Goal: Information Seeking & Learning: Find contact information

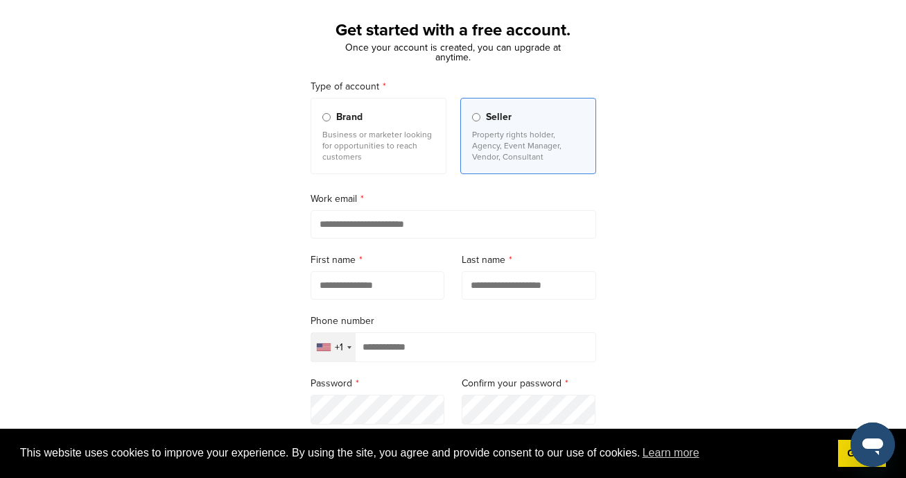
scroll to position [93, 0]
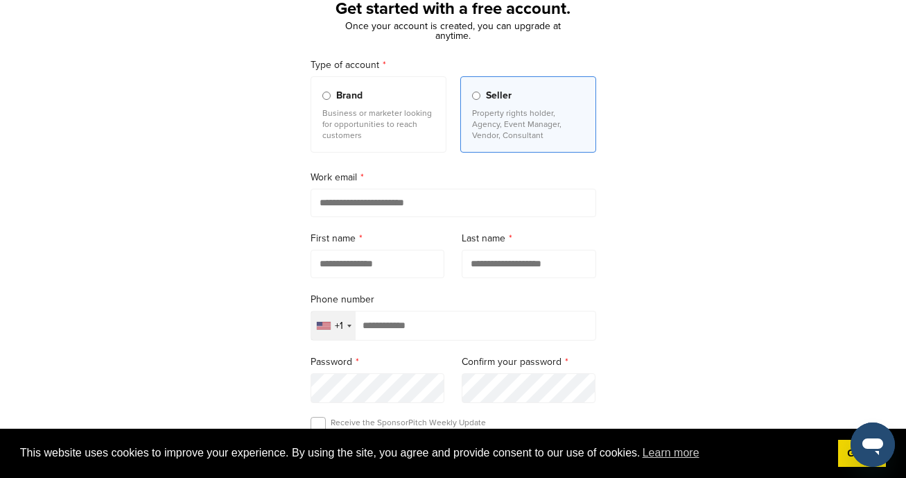
click at [445, 188] on div "Work email" at bounding box center [454, 193] width 286 height 47
type input "**********"
type input "********"
type input "****"
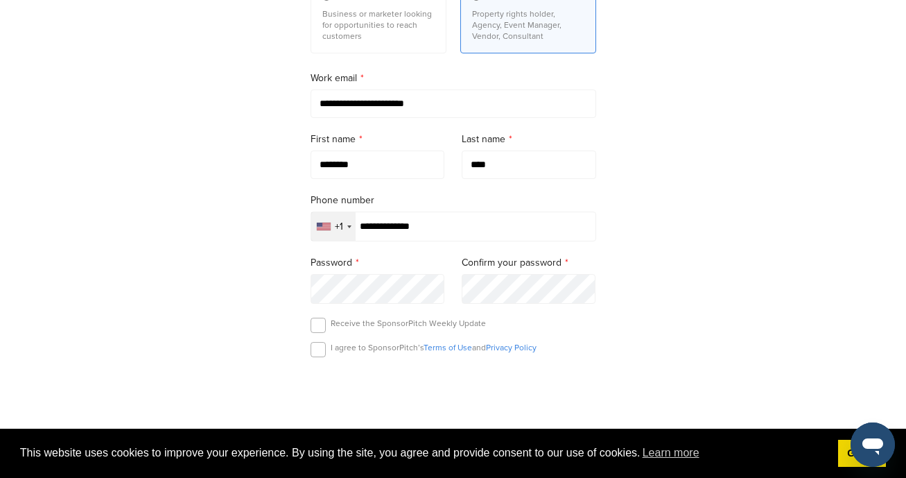
scroll to position [195, 0]
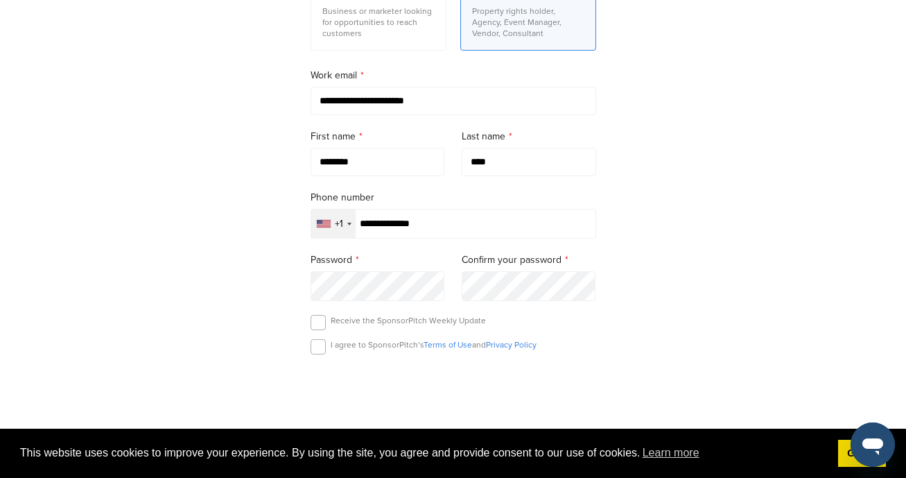
type input "**********"
click at [316, 350] on label at bounding box center [318, 346] width 15 height 15
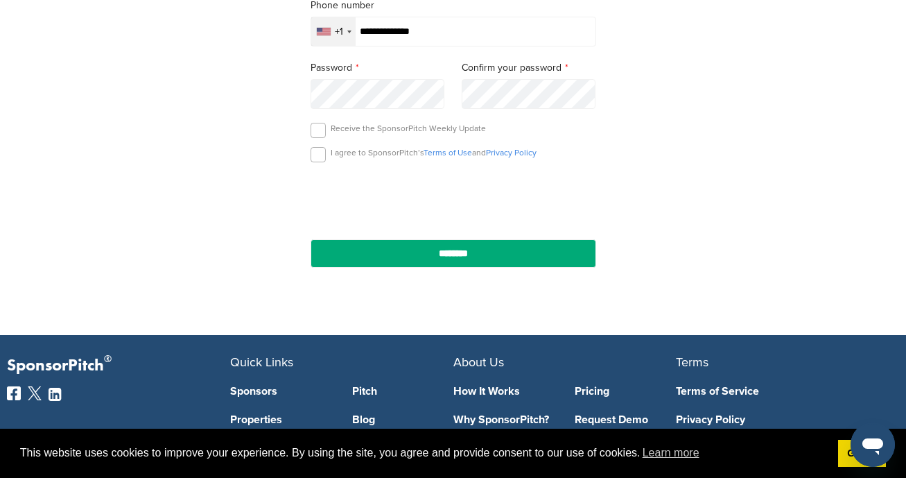
scroll to position [388, 0]
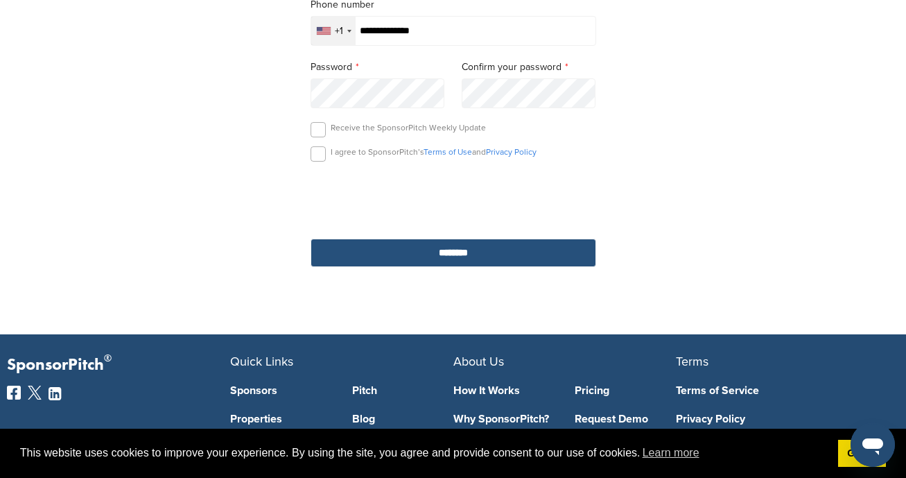
click at [530, 261] on input "********" at bounding box center [454, 253] width 286 height 28
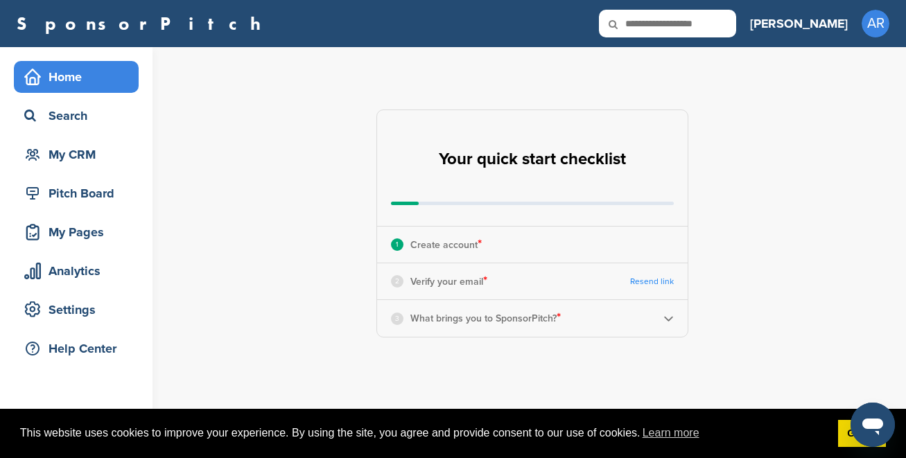
click at [640, 285] on link "Resend link" at bounding box center [652, 282] width 44 height 10
click at [850, 438] on link "Got it!" at bounding box center [862, 434] width 48 height 28
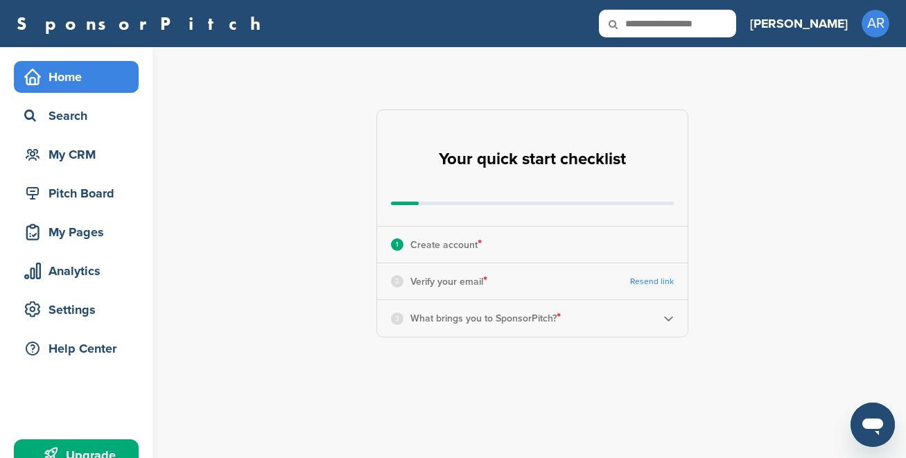
click at [613, 321] on div "3 What brings you to SponsorPitch? *" at bounding box center [532, 318] width 311 height 36
click at [665, 320] on img at bounding box center [669, 318] width 10 height 10
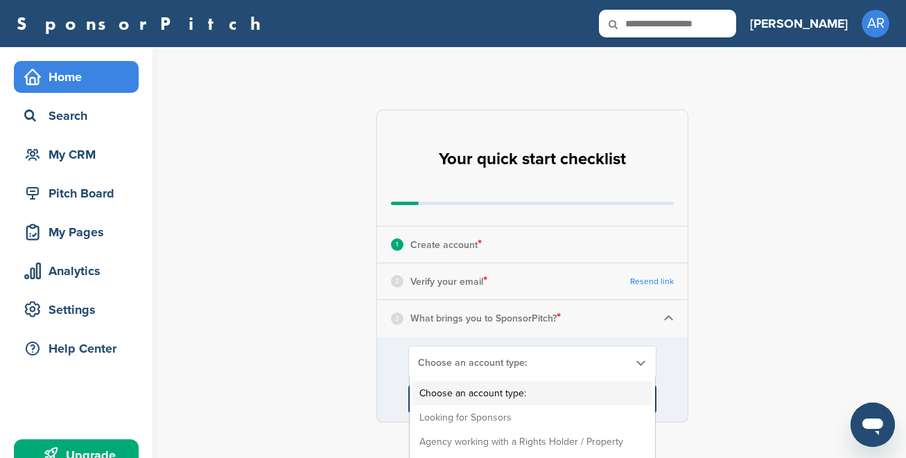
click at [554, 365] on span "Choose an account type:" at bounding box center [523, 363] width 211 height 12
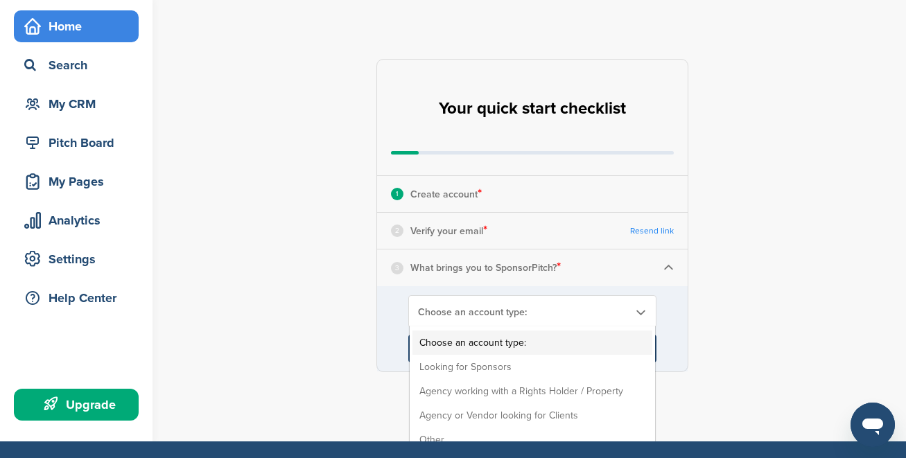
scroll to position [51, 0]
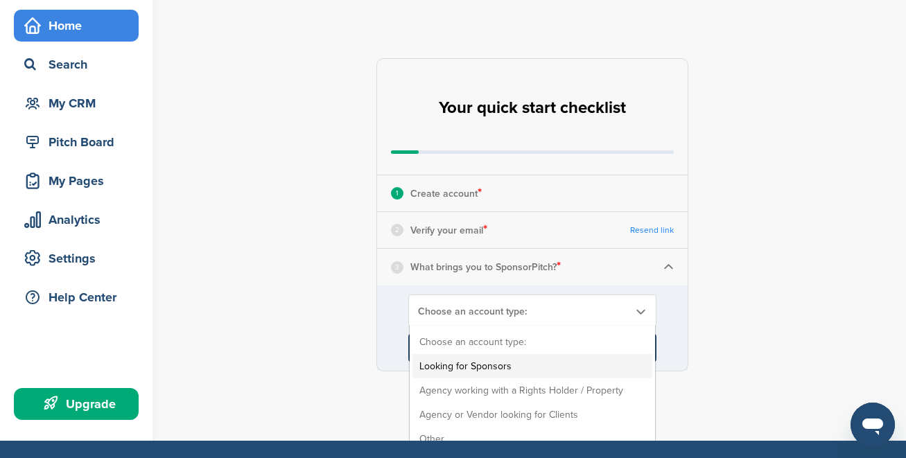
click at [562, 363] on li "Looking for Sponsors" at bounding box center [533, 366] width 240 height 24
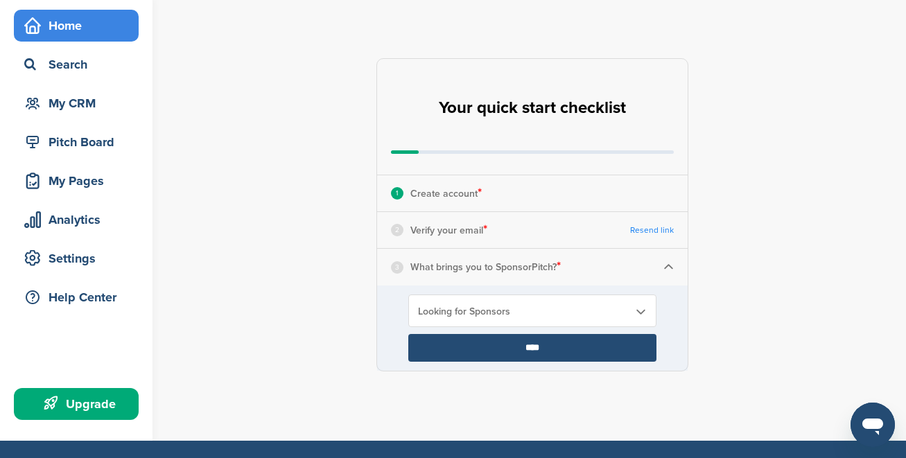
click at [465, 196] on p "Create account *" at bounding box center [446, 193] width 71 height 18
click at [485, 235] on span "*" at bounding box center [485, 229] width 4 height 15
click at [440, 234] on p "Verify your email *" at bounding box center [449, 230] width 77 height 18
click at [399, 232] on div "2" at bounding box center [397, 230] width 12 height 12
click at [92, 255] on div "Settings" at bounding box center [80, 258] width 118 height 25
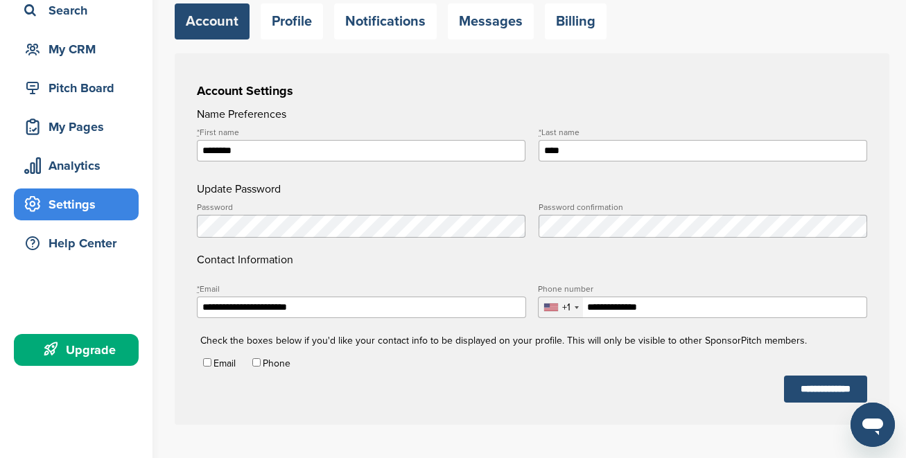
scroll to position [173, 0]
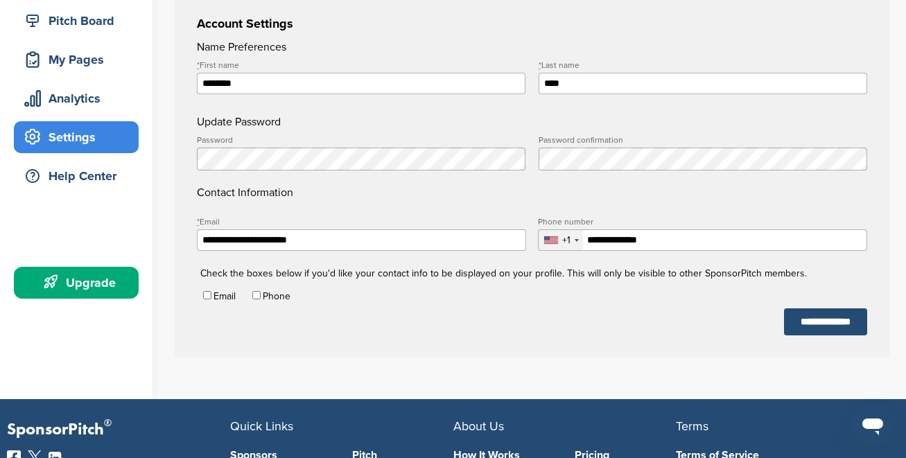
click at [286, 241] on input "**********" at bounding box center [361, 240] width 329 height 21
click at [283, 240] on input "**********" at bounding box center [361, 240] width 329 height 21
type input "**********"
click at [804, 323] on input "**********" at bounding box center [825, 322] width 83 height 27
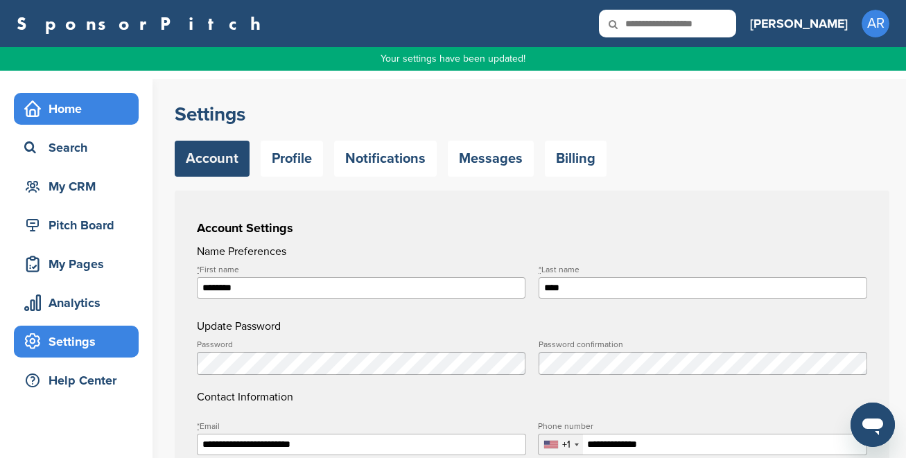
click at [76, 105] on div "Home" at bounding box center [80, 108] width 118 height 25
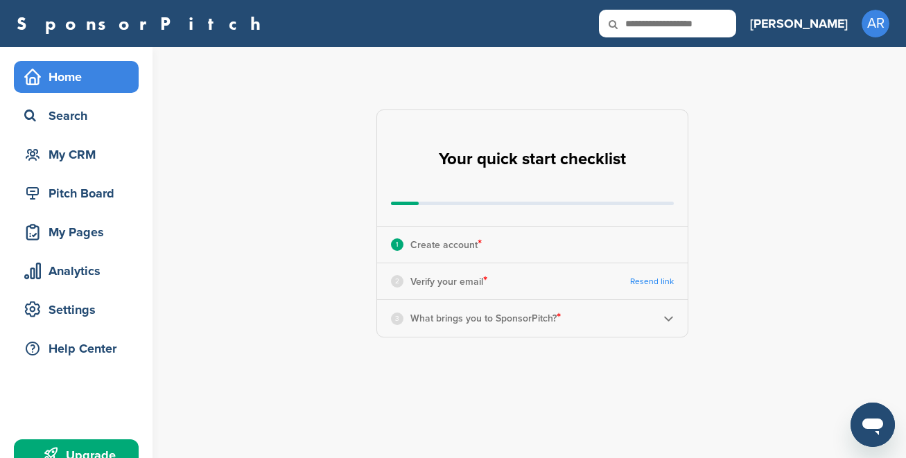
click at [641, 282] on link "Resend link" at bounding box center [652, 282] width 44 height 10
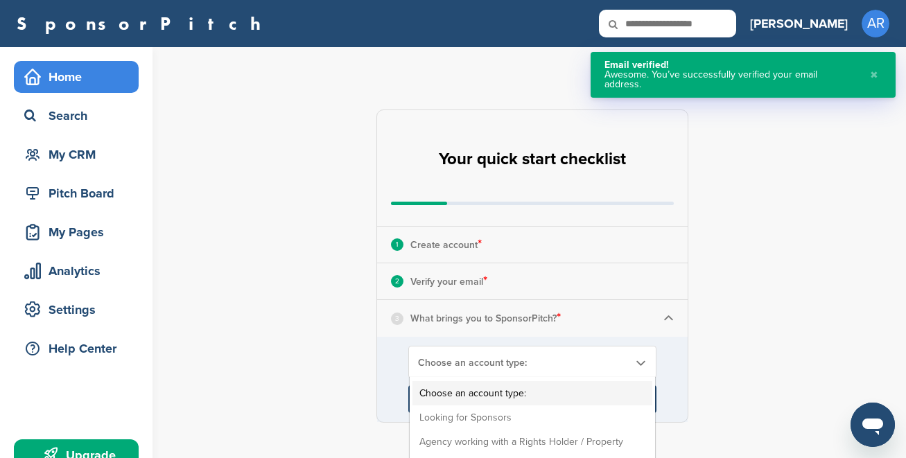
click at [564, 371] on div "Choose an account type: Choose an account type: Looking for Sponsors Agency wor…" at bounding box center [532, 362] width 248 height 33
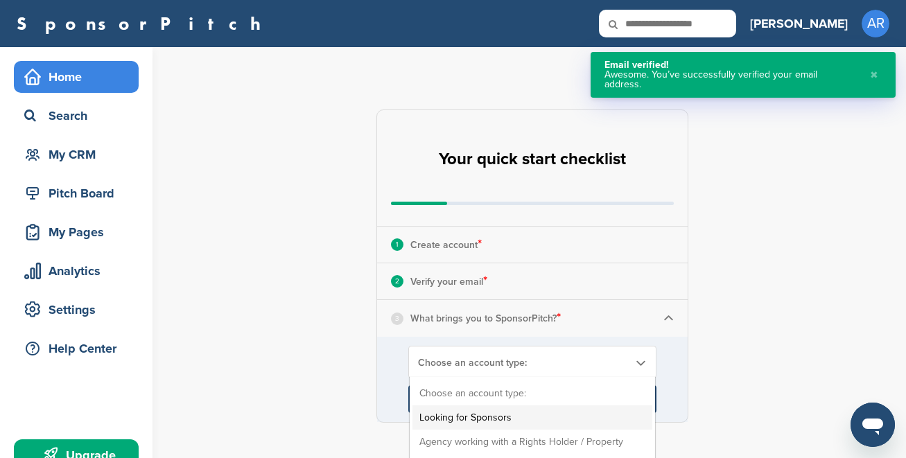
click at [524, 415] on li "Looking for Sponsors" at bounding box center [533, 418] width 240 height 24
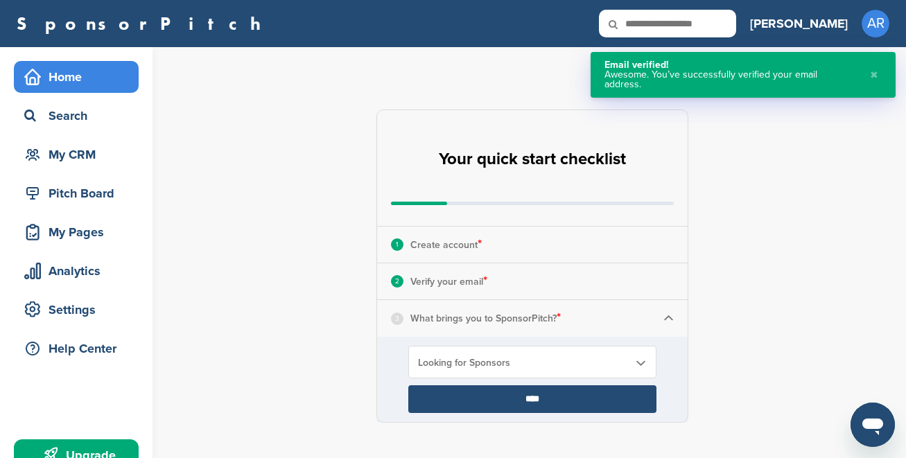
click at [528, 398] on input "****" at bounding box center [532, 400] width 248 height 28
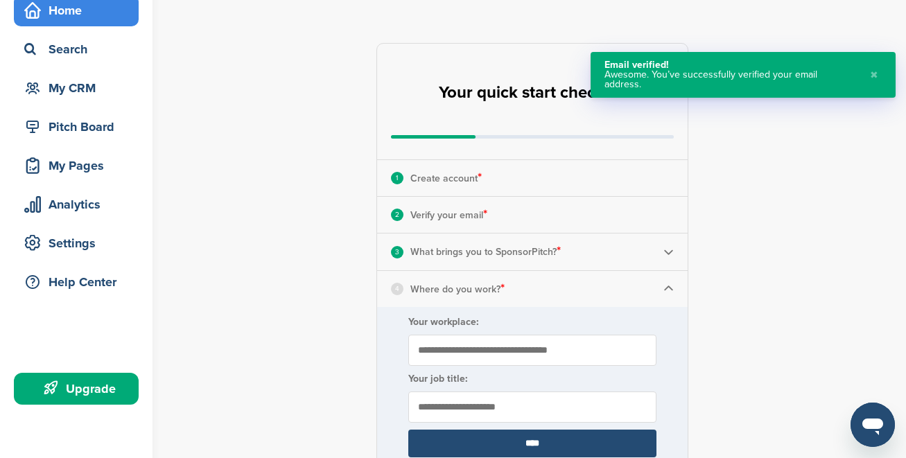
scroll to position [171, 0]
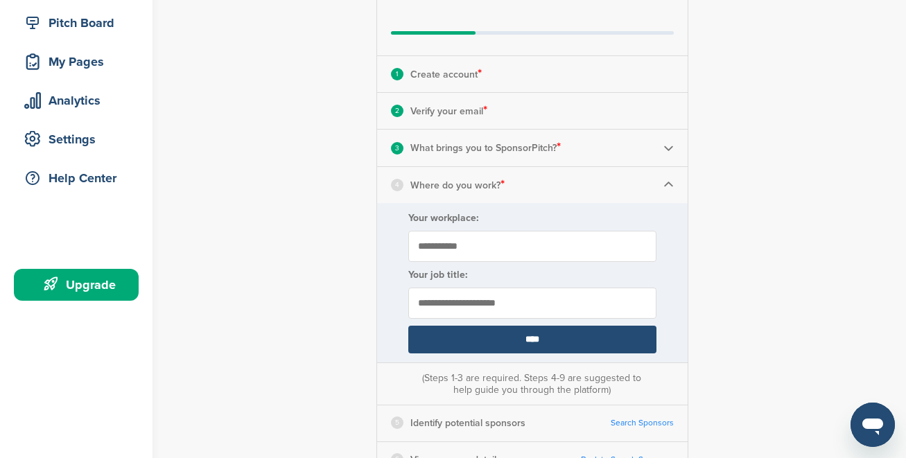
type input "**********"
type input "***"
click at [508, 338] on input "****" at bounding box center [532, 340] width 248 height 28
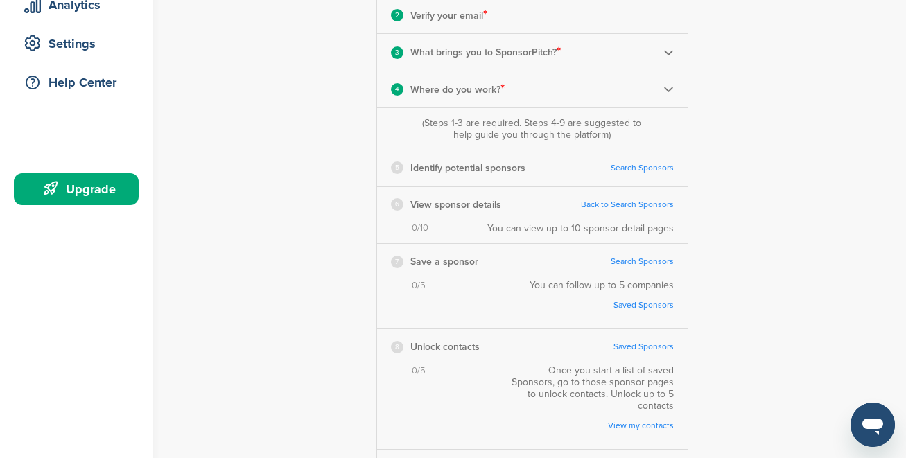
scroll to position [262, 0]
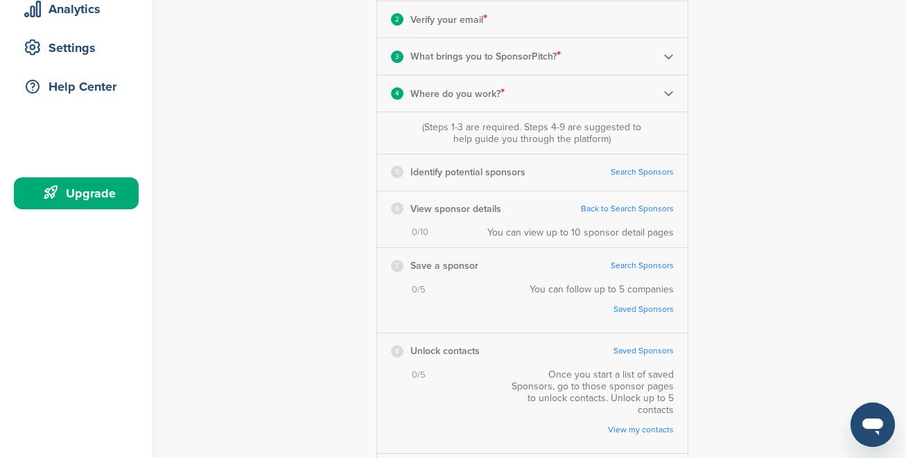
click at [631, 170] on link "Search Sponsors" at bounding box center [642, 172] width 63 height 10
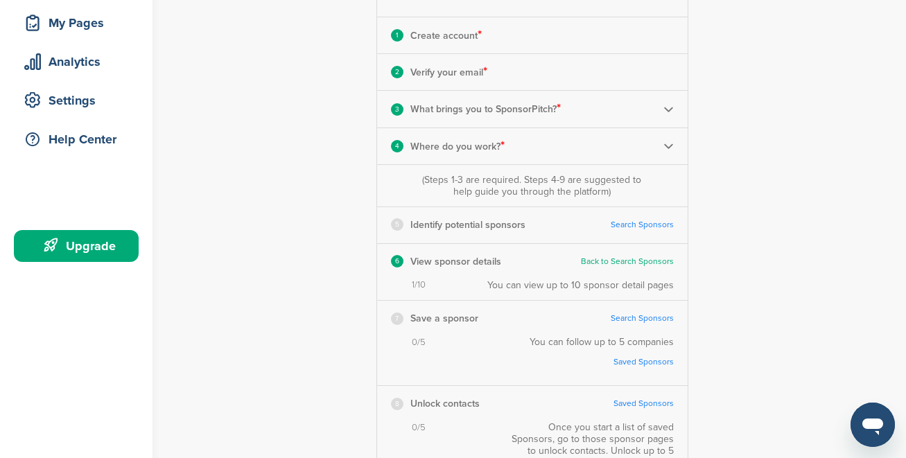
scroll to position [234, 0]
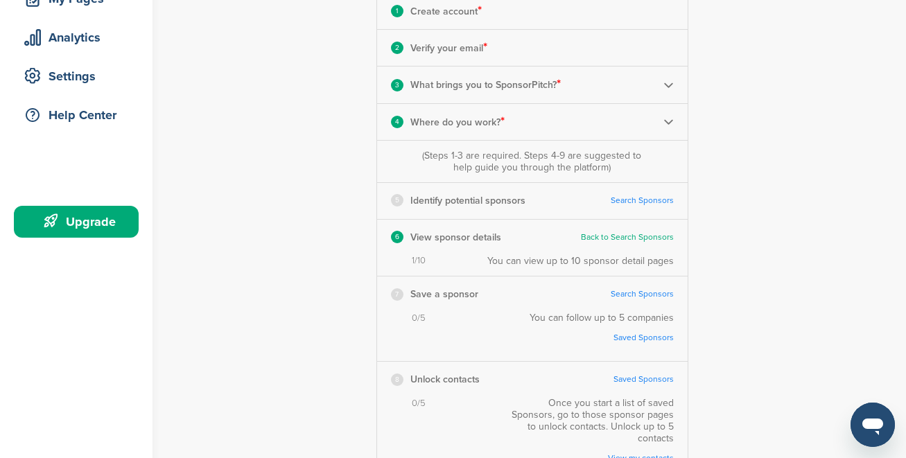
click at [616, 200] on link "Search Sponsors" at bounding box center [642, 201] width 63 height 10
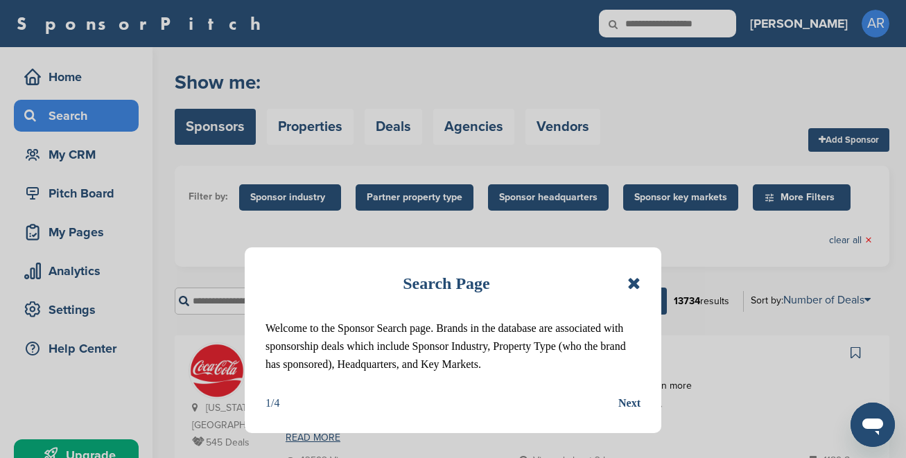
click at [633, 282] on icon at bounding box center [634, 283] width 13 height 17
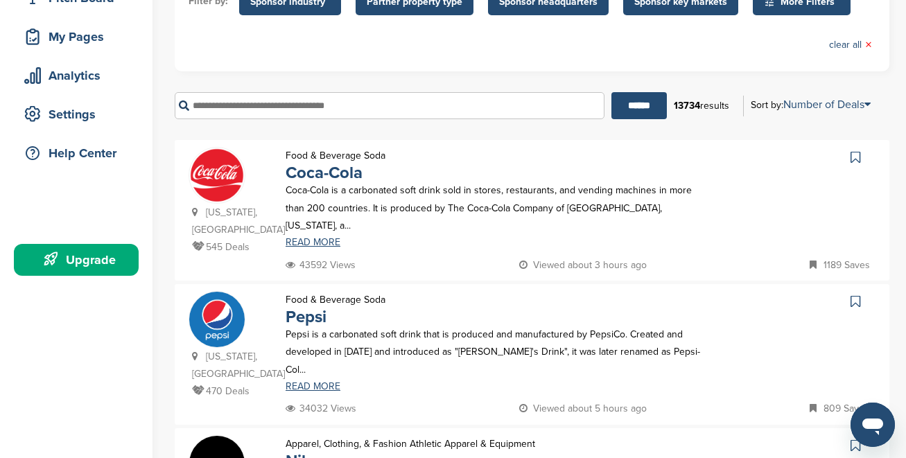
scroll to position [197, 0]
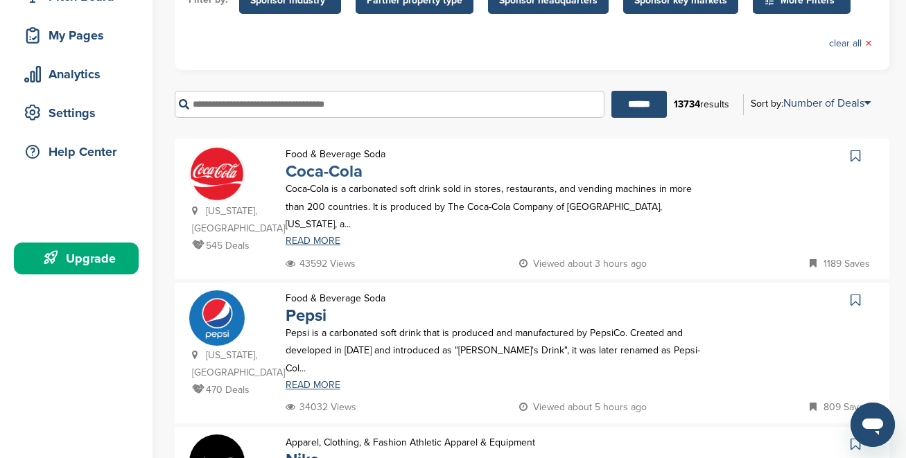
click at [345, 174] on link "Coca-Cola" at bounding box center [324, 172] width 77 height 20
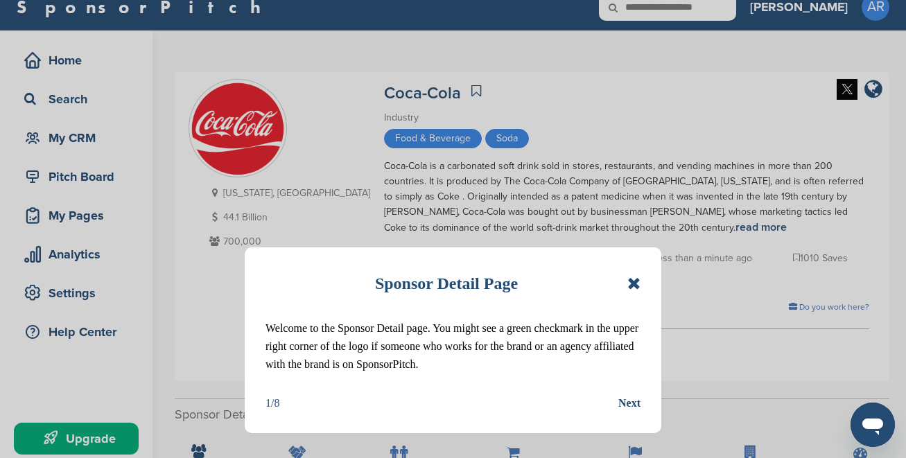
scroll to position [18, 0]
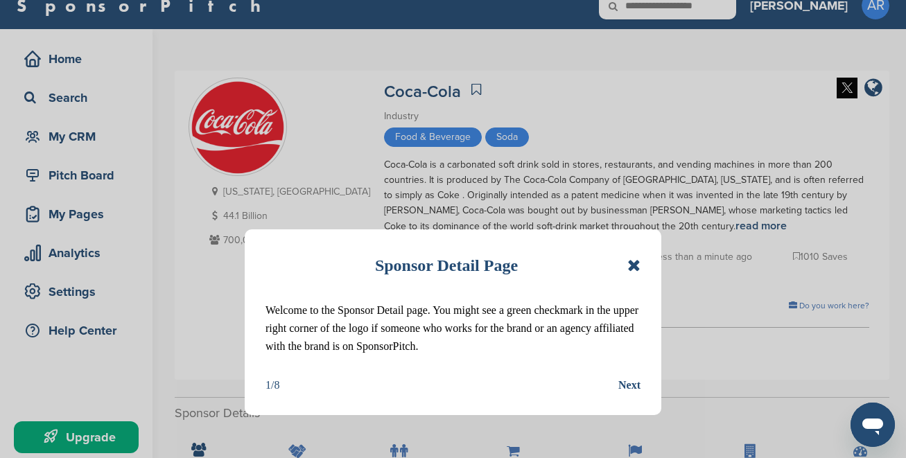
click at [627, 386] on div "Next" at bounding box center [630, 386] width 22 height 18
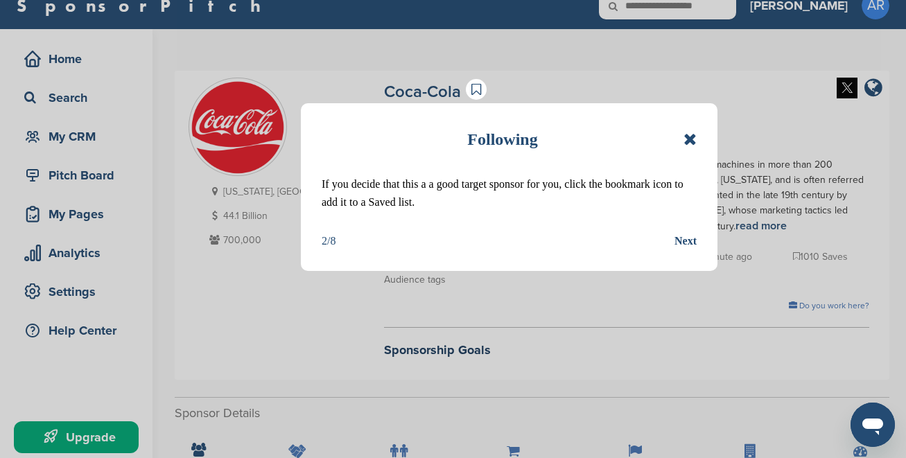
click at [689, 235] on div "Next" at bounding box center [686, 241] width 22 height 18
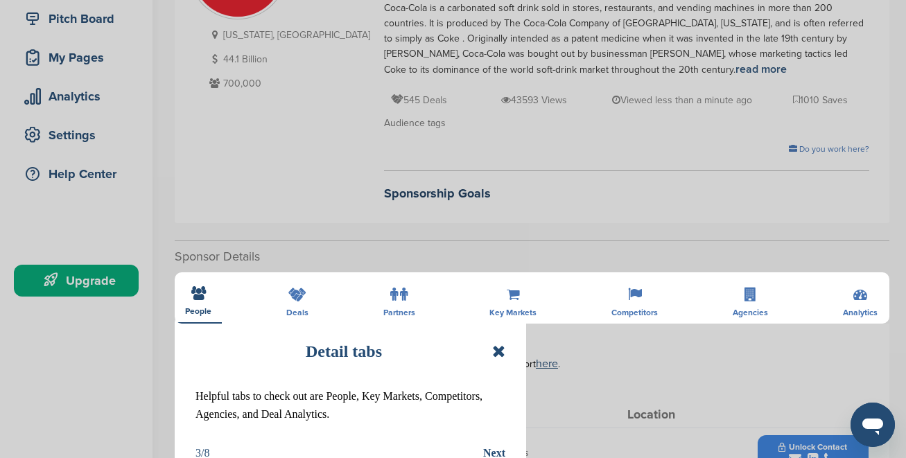
scroll to position [317, 0]
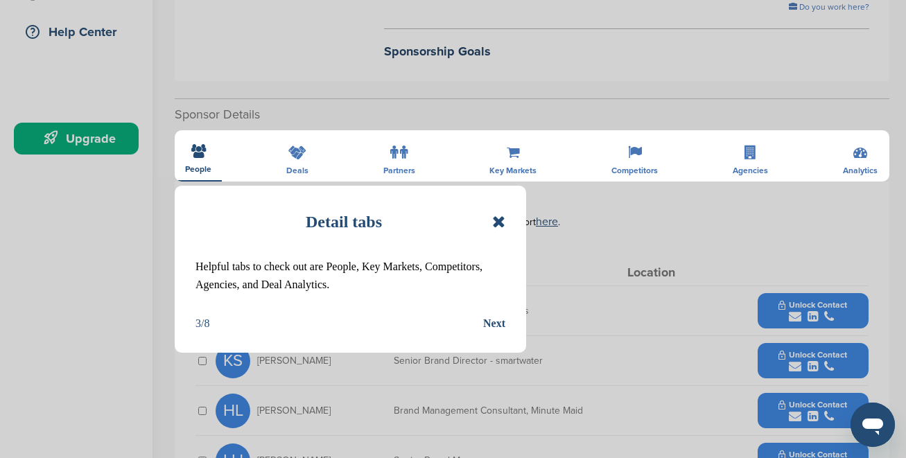
click at [496, 325] on div "Next" at bounding box center [494, 324] width 22 height 18
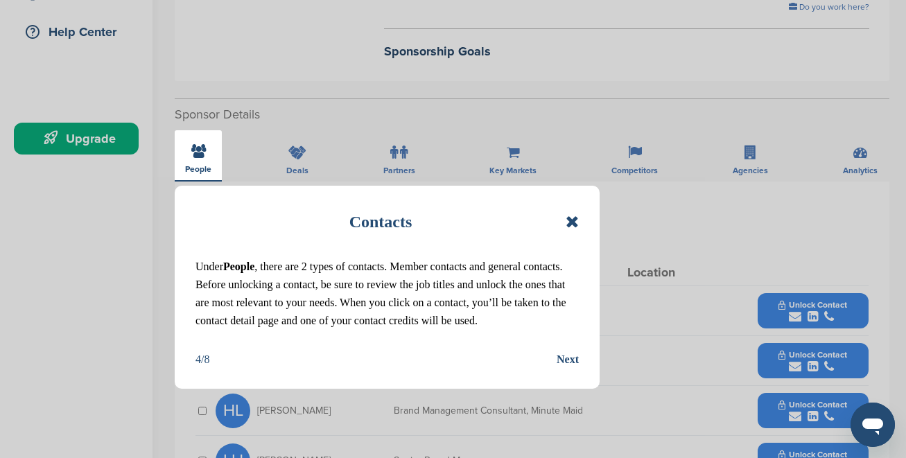
click at [572, 361] on div "Next" at bounding box center [568, 360] width 22 height 18
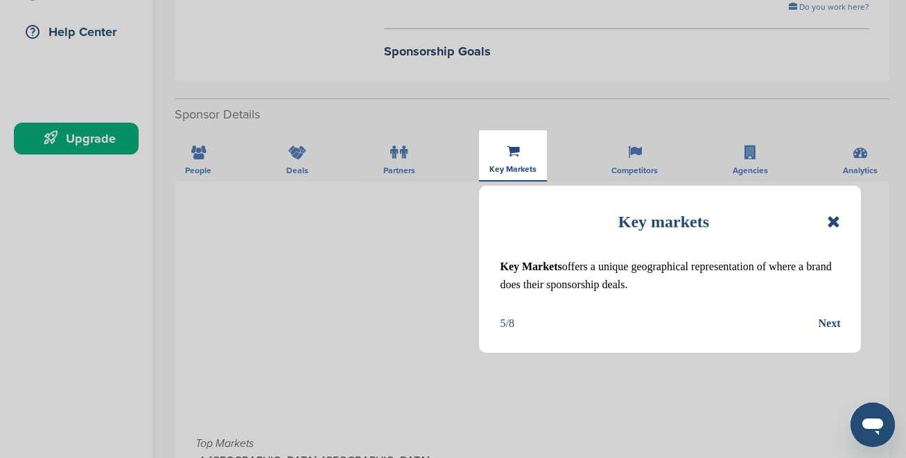
click at [823, 319] on div "Next" at bounding box center [829, 324] width 22 height 18
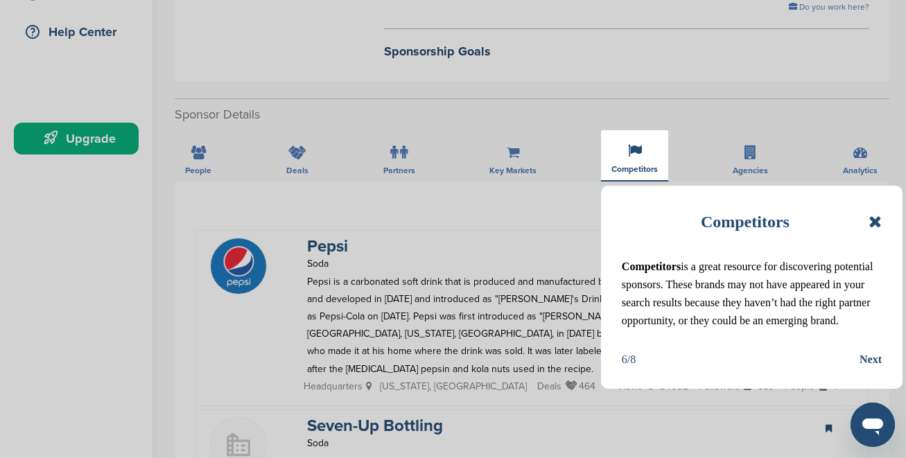
click at [865, 356] on div "Next" at bounding box center [871, 360] width 22 height 18
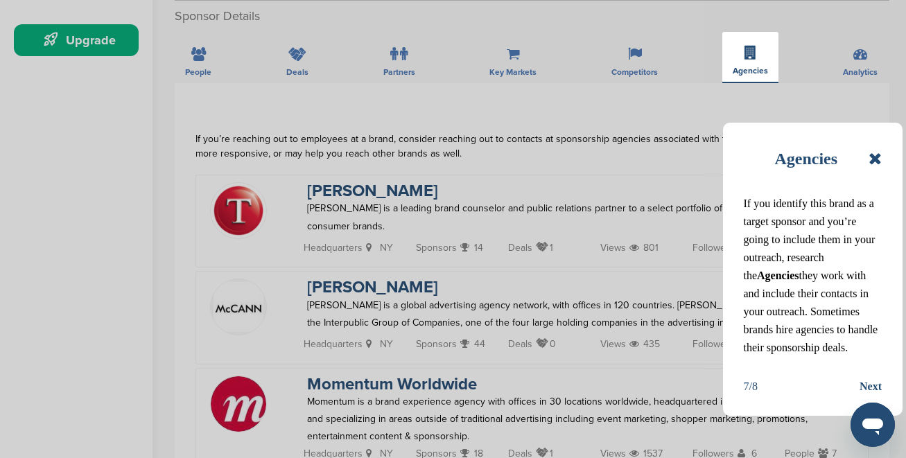
scroll to position [445, 0]
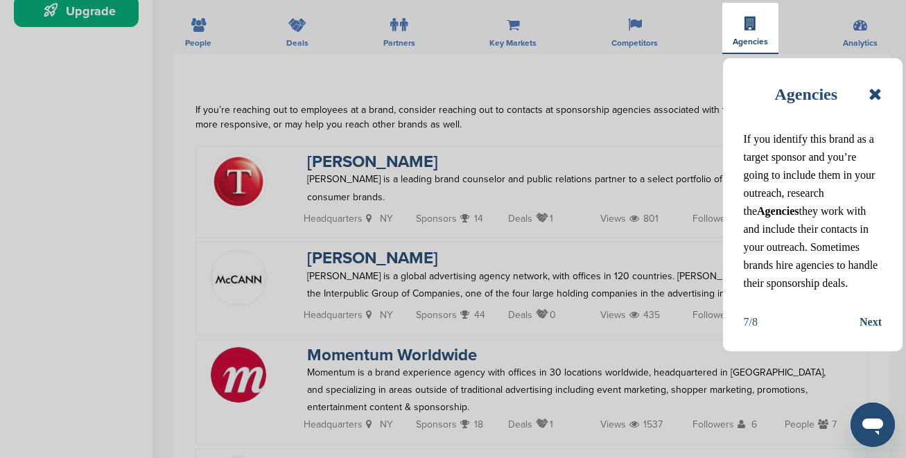
click at [865, 320] on div "Next" at bounding box center [871, 322] width 22 height 18
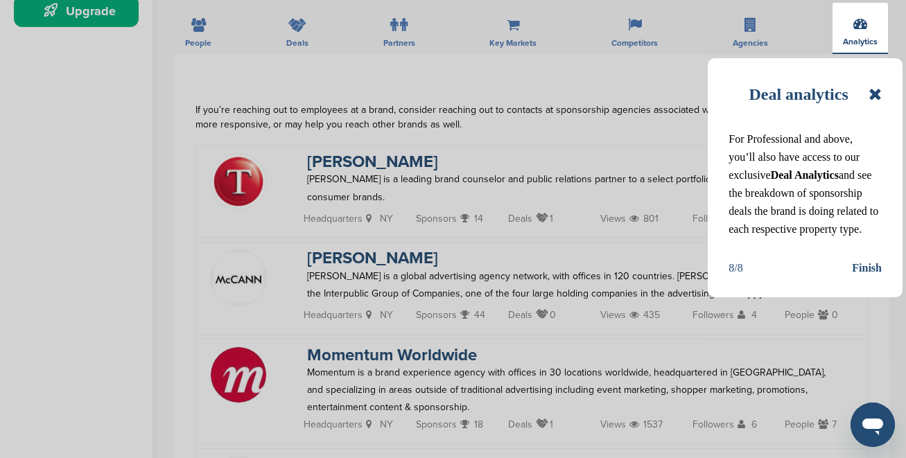
click at [879, 275] on div "Finish" at bounding box center [867, 268] width 30 height 18
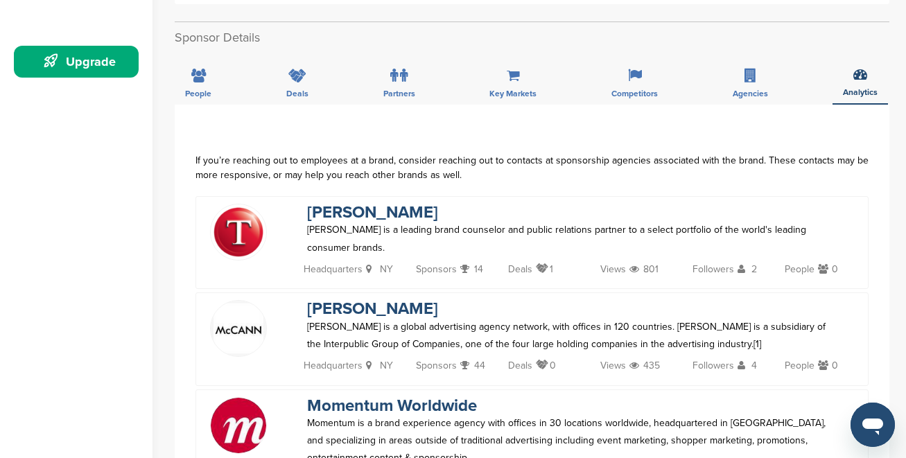
scroll to position [347, 0]
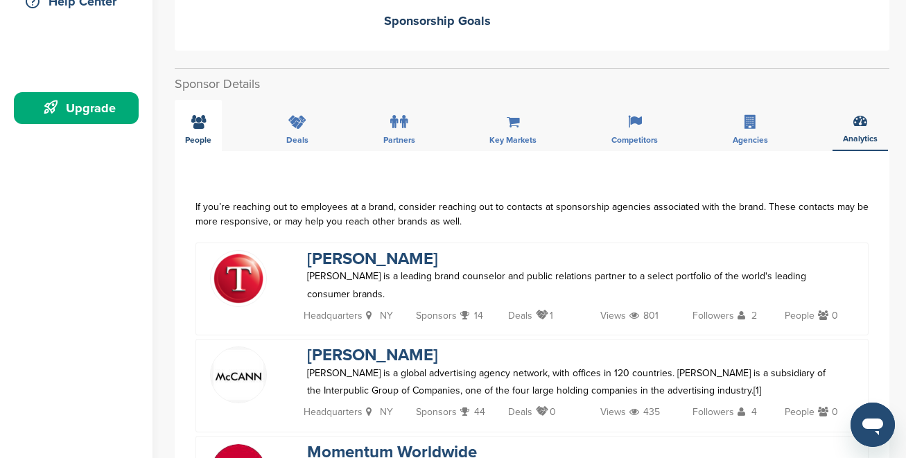
click at [217, 135] on div "People" at bounding box center [198, 125] width 47 height 51
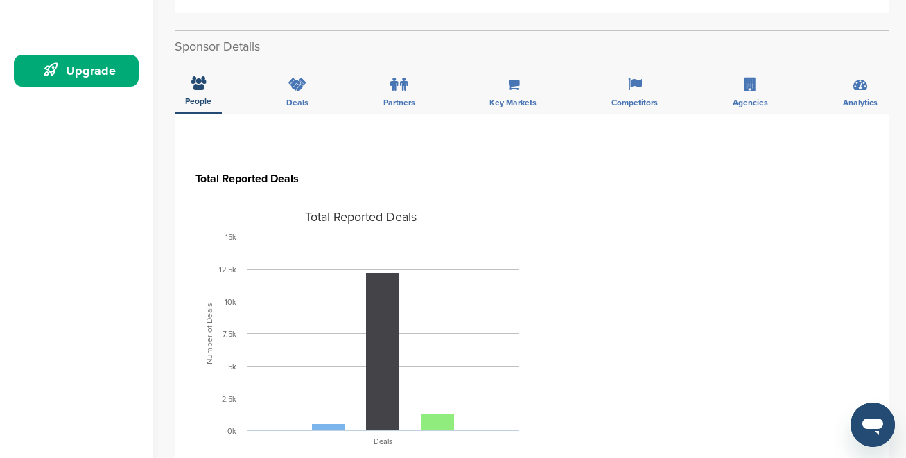
scroll to position [487, 0]
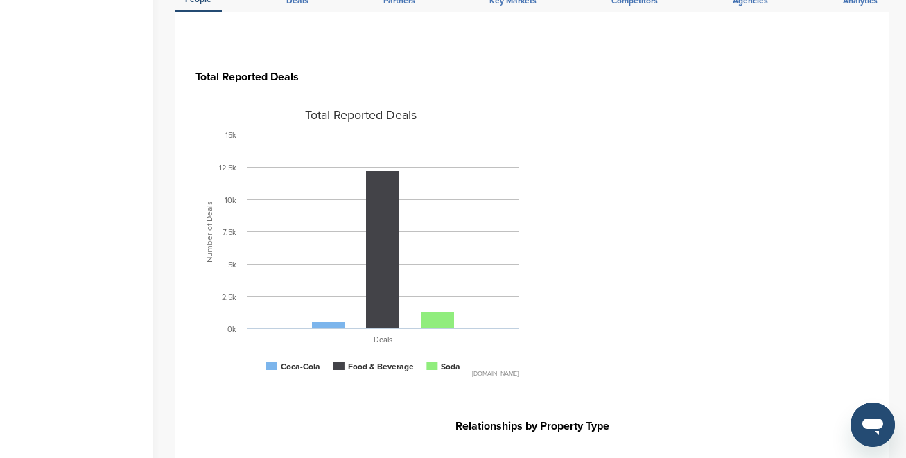
click at [631, 313] on section "Total Reported Deals Created with Highcharts 4.0.3 Number of Deals Total Report…" at bounding box center [532, 229] width 673 height 366
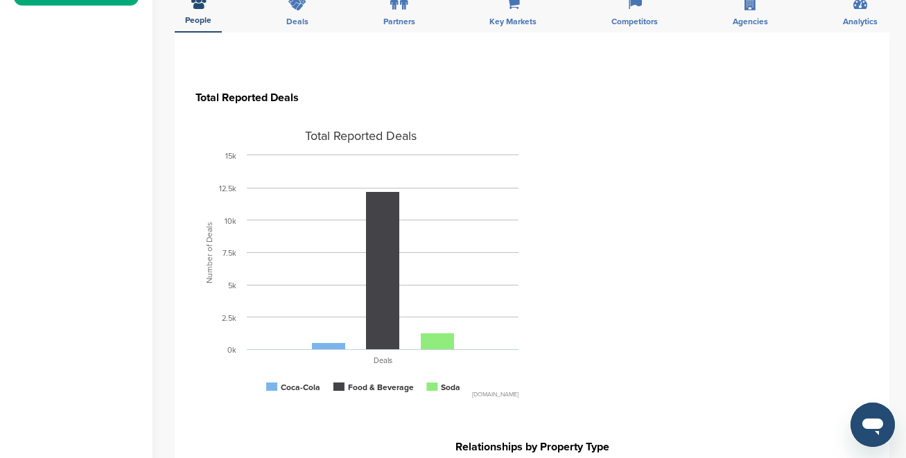
scroll to position [465, 0]
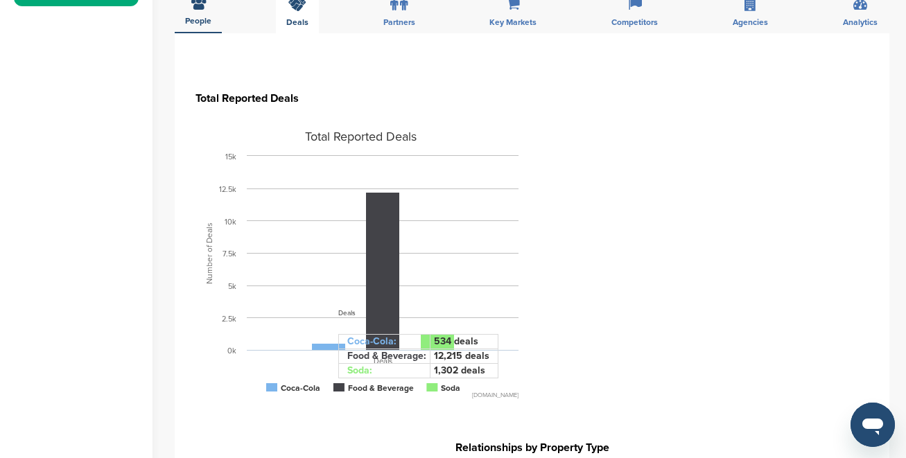
click at [300, 26] on span "Deals" at bounding box center [297, 22] width 22 height 8
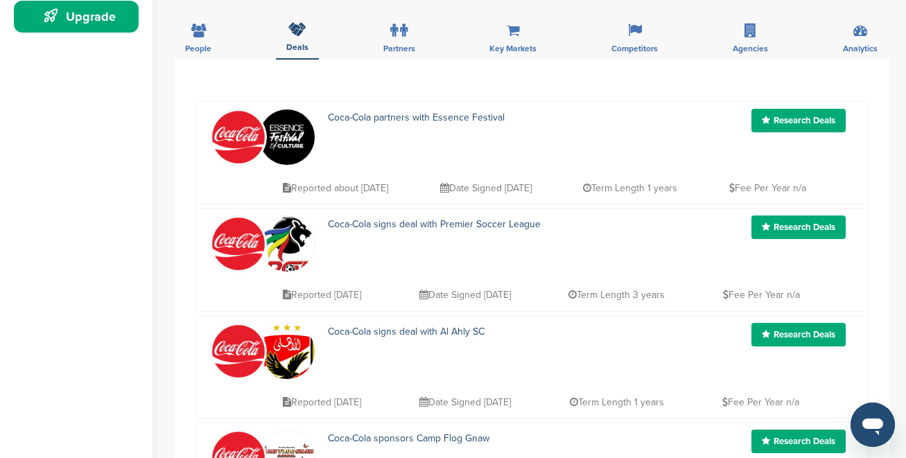
scroll to position [429, 0]
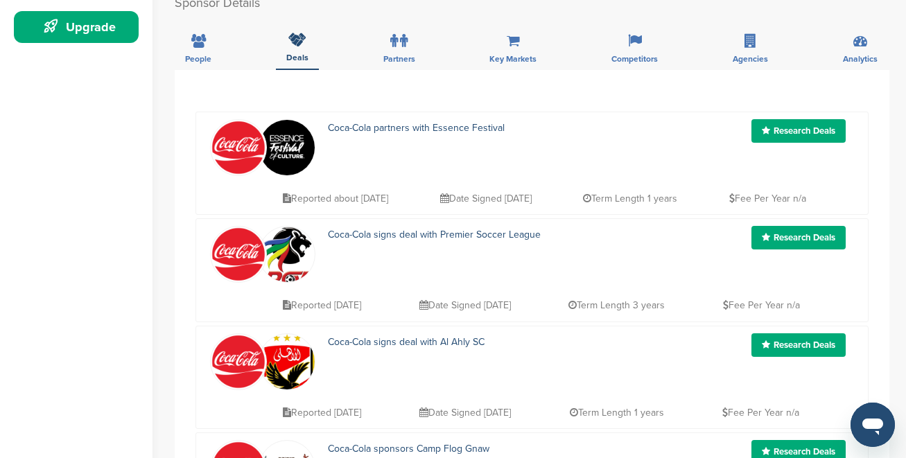
click at [776, 132] on link "Research Deals" at bounding box center [799, 131] width 94 height 24
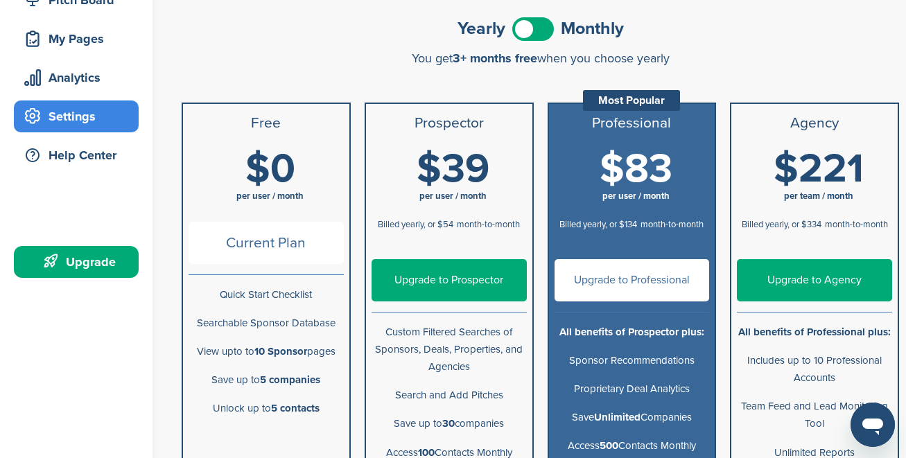
scroll to position [235, 0]
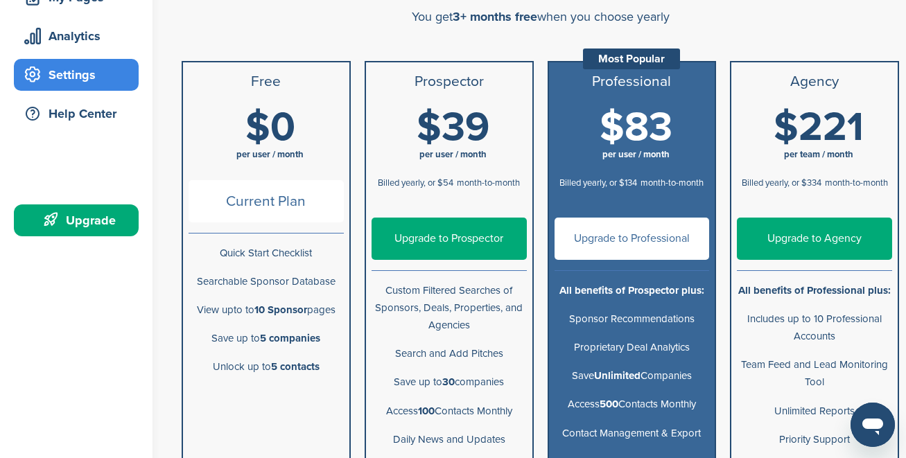
click at [302, 278] on p "Searchable Sponsor Database" at bounding box center [266, 281] width 155 height 17
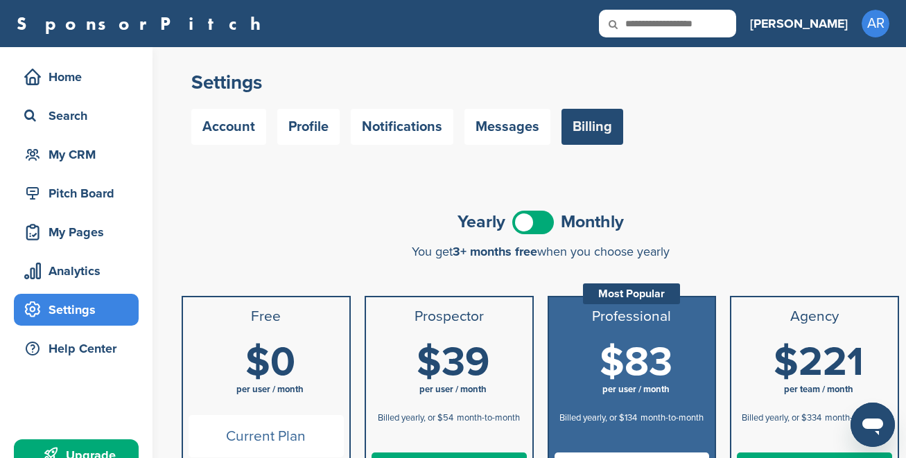
scroll to position [0, 0]
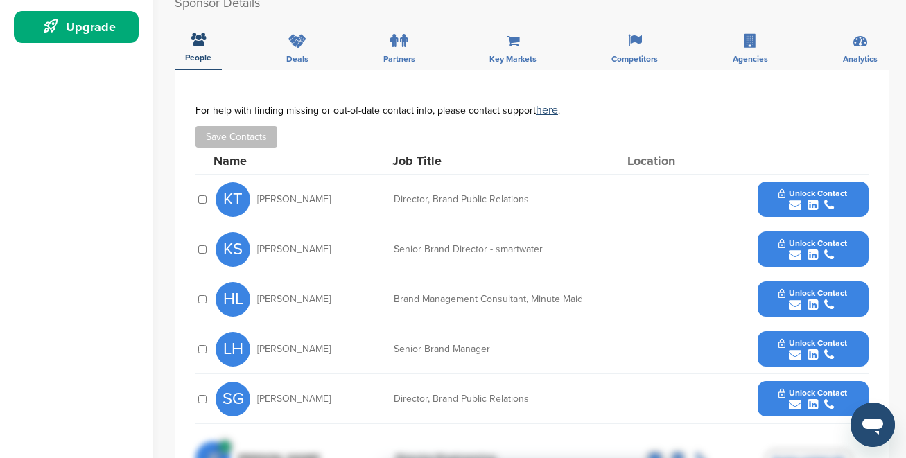
drag, startPoint x: 323, startPoint y: 203, endPoint x: 257, endPoint y: 199, distance: 66.7
click at [257, 199] on div "KT [PERSON_NAME]" at bounding box center [292, 199] width 153 height 35
copy span "[PERSON_NAME]"
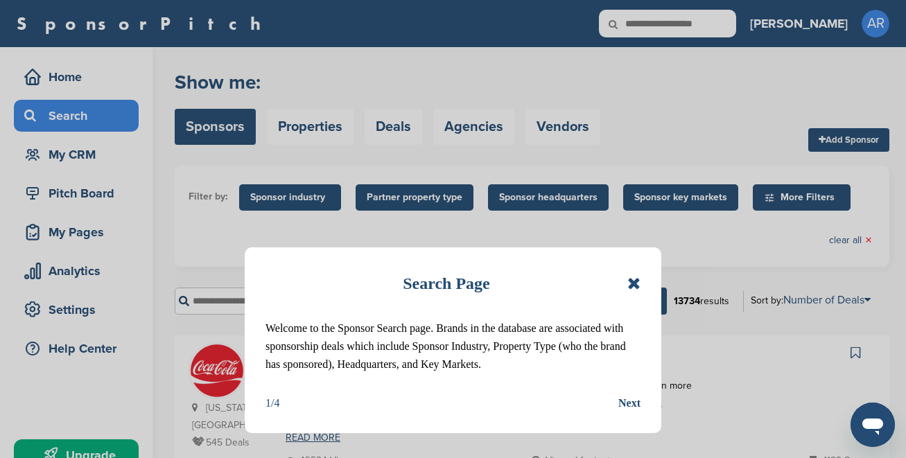
click at [635, 280] on icon at bounding box center [634, 283] width 13 height 17
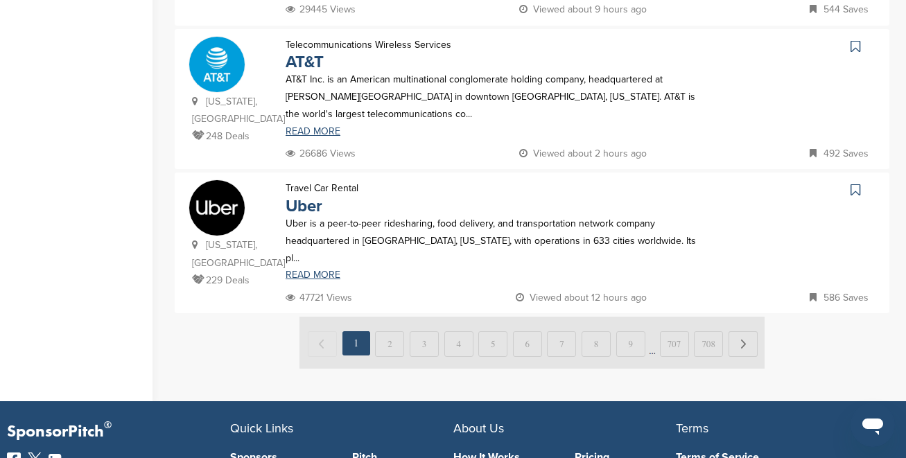
scroll to position [1456, 0]
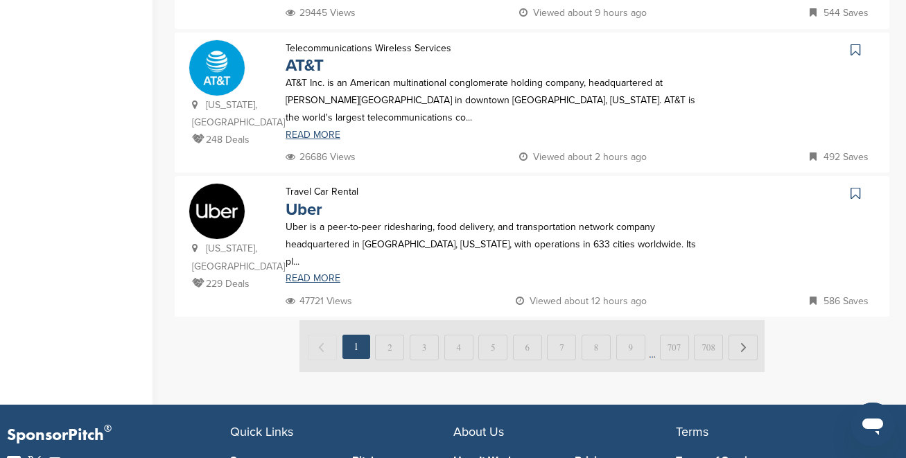
click at [385, 320] on img at bounding box center [532, 346] width 465 height 52
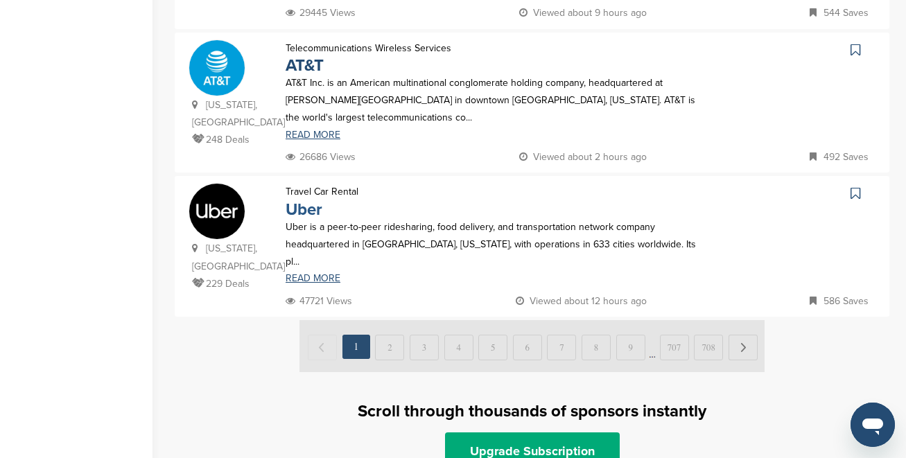
click at [311, 200] on link "Uber" at bounding box center [304, 210] width 37 height 20
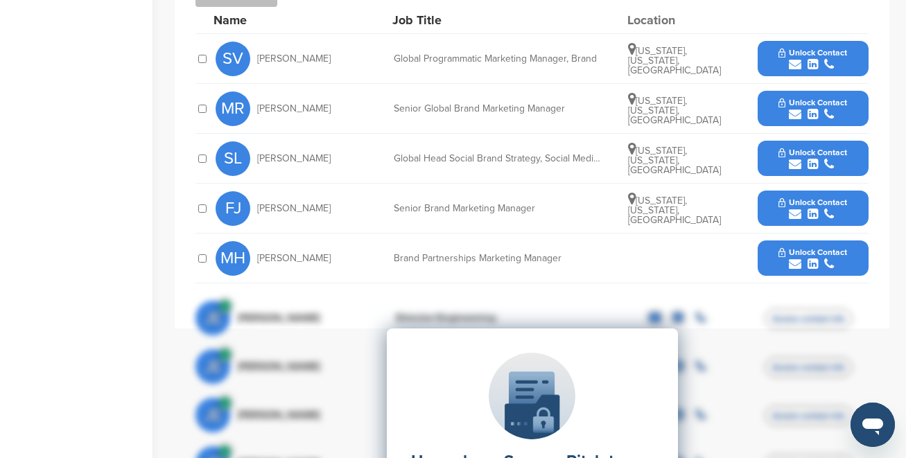
scroll to position [502, 0]
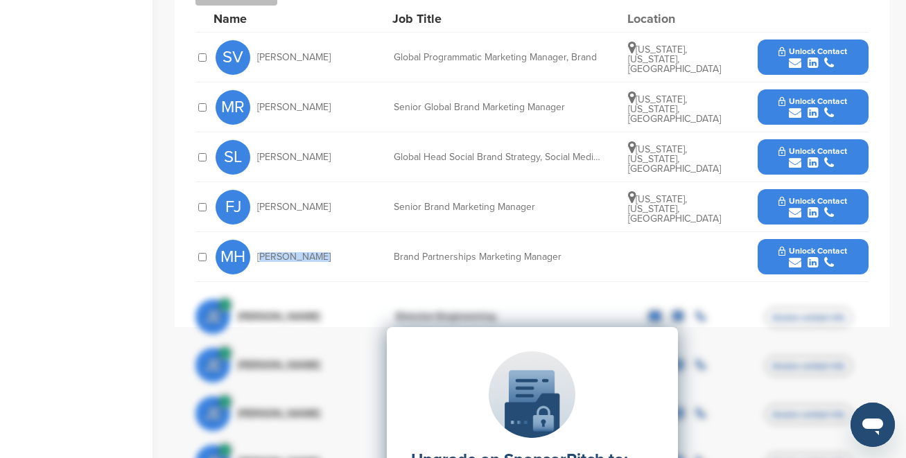
drag, startPoint x: 314, startPoint y: 254, endPoint x: 255, endPoint y: 257, distance: 59.7
click at [255, 257] on div "MH [PERSON_NAME]" at bounding box center [292, 257] width 153 height 35
copy span "[PERSON_NAME]"
